Goal: Task Accomplishment & Management: Complete application form

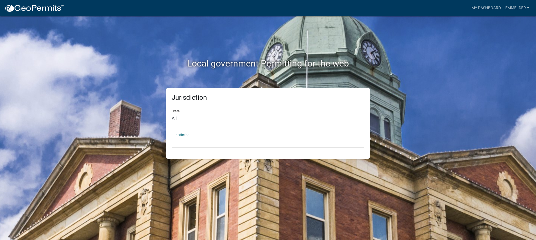
click at [225, 144] on select "[GEOGRAPHIC_DATA], [US_STATE] [GEOGRAPHIC_DATA], [US_STATE][PERSON_NAME][GEOGRA…" at bounding box center [268, 141] width 192 height 11
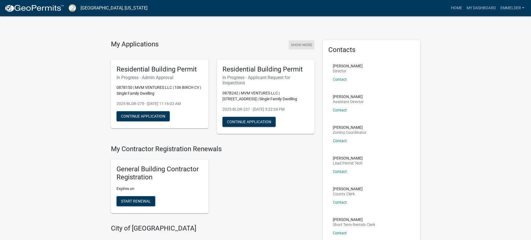
click at [312, 43] on button "Show More" at bounding box center [302, 44] width 26 height 9
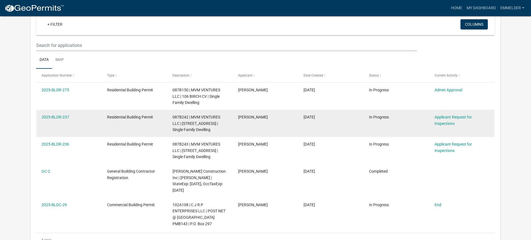
scroll to position [46, 0]
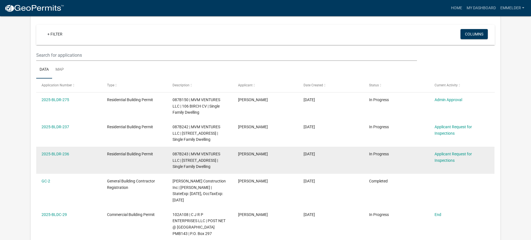
click at [200, 159] on span "087B243 | MVM VENTURES LLC | [STREET_ADDRESS] | Single Family Dwelling" at bounding box center [197, 159] width 48 height 17
click at [442, 155] on link "Applicant Request for Inspections" at bounding box center [453, 156] width 37 height 11
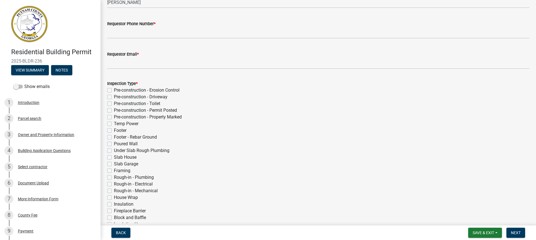
scroll to position [56, 0]
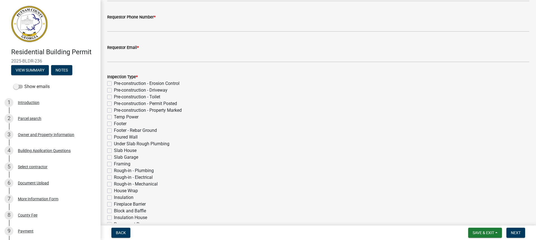
click at [114, 169] on label "Rough-in - Plumbing" at bounding box center [134, 170] width 40 height 7
click at [114, 169] on input "Rough-in - Plumbing" at bounding box center [116, 169] width 4 height 4
checkbox input "true"
checkbox input "false"
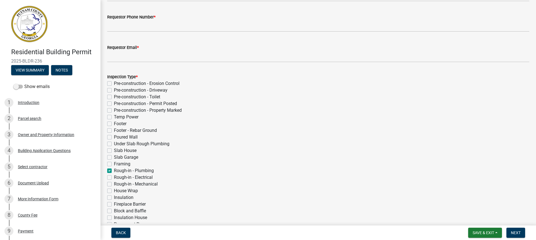
checkbox input "false"
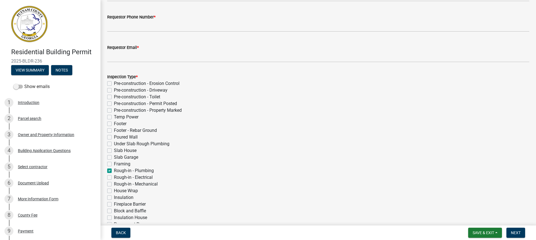
checkbox input "false"
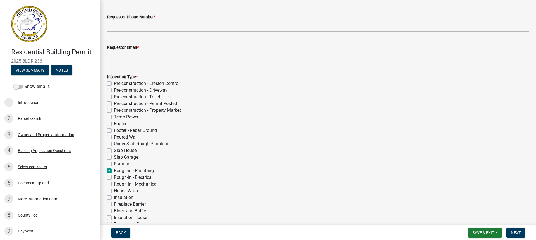
checkbox input "false"
checkbox input "true"
checkbox input "false"
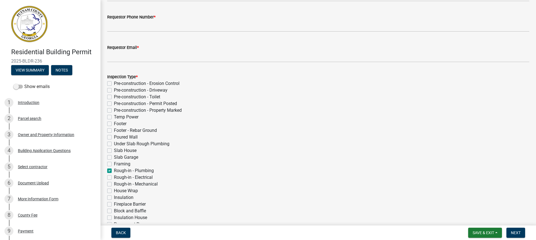
checkbox input "false"
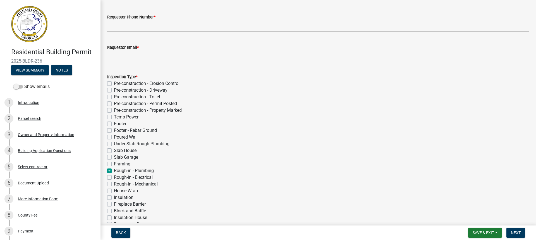
checkbox input "false"
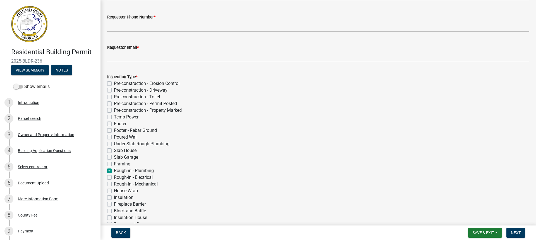
checkbox input "false"
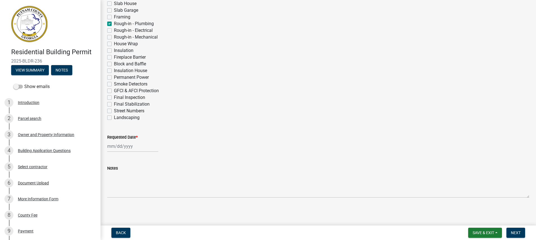
scroll to position [203, 0]
click at [110, 146] on div at bounding box center [132, 144] width 51 height 11
select select "10"
select select "2025"
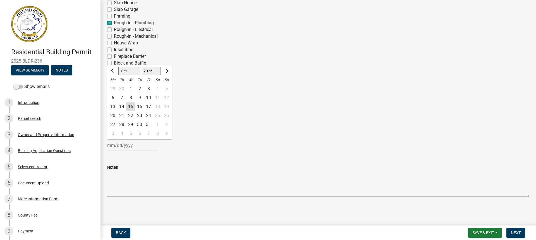
click at [128, 106] on div "15" at bounding box center [130, 106] width 9 height 9
type input "[DATE]"
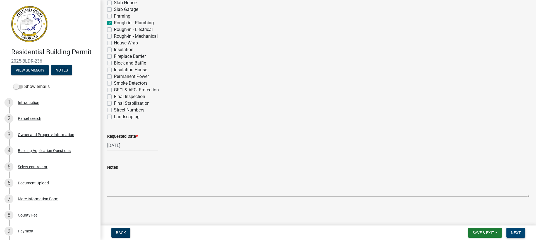
click at [516, 228] on button "Next" at bounding box center [515, 232] width 19 height 10
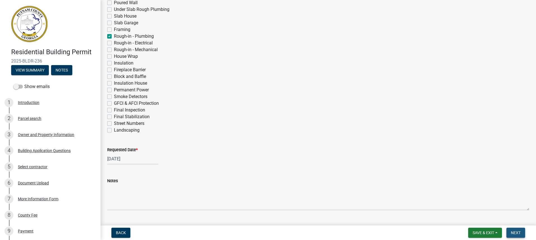
scroll to position [217, 0]
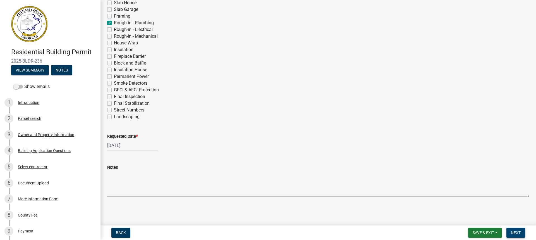
click at [516, 233] on span "Next" at bounding box center [515, 232] width 10 height 4
click at [476, 127] on div "Requested Date * [DATE]" at bounding box center [318, 138] width 422 height 26
click at [494, 232] on button "Save & Exit" at bounding box center [485, 232] width 34 height 10
click at [478, 208] on button "Save" at bounding box center [479, 204] width 45 height 13
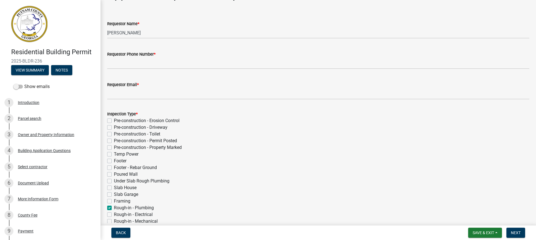
scroll to position [0, 0]
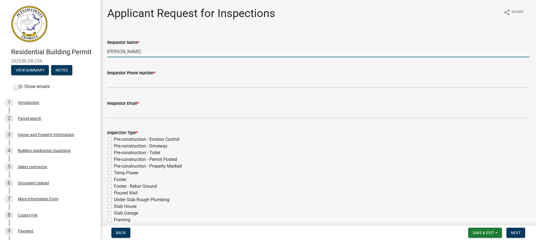
click at [220, 50] on input "[PERSON_NAME]" at bounding box center [318, 51] width 422 height 11
drag, startPoint x: 220, startPoint y: 50, endPoint x: 65, endPoint y: 71, distance: 155.7
click at [65, 71] on div "Residential Building Permit 2025-BLDR-236 View Summary Notes Show emails 1 Intr…" at bounding box center [268, 120] width 536 height 240
type input "[PERSON_NAME]"
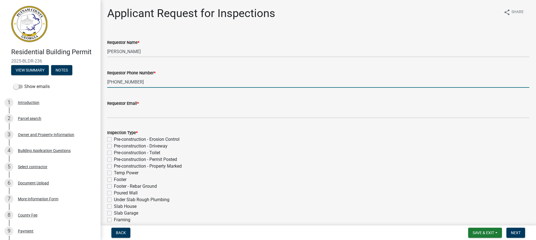
type input "[PHONE_NUMBER]"
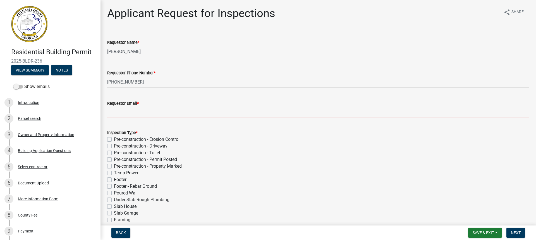
click at [156, 111] on input "Requestor Email *" at bounding box center [318, 112] width 422 height 11
type input "[EMAIL_ADDRESS][DOMAIN_NAME]"
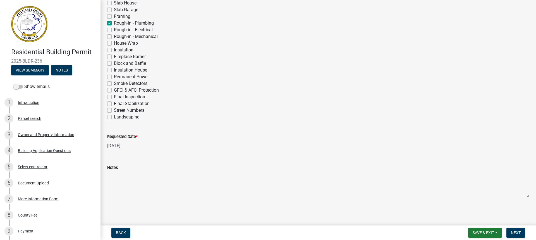
scroll to position [203, 0]
click at [517, 230] on span "Next" at bounding box center [515, 232] width 10 height 4
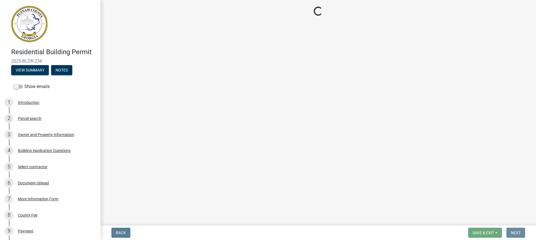
scroll to position [0, 0]
